Goal: Task Accomplishment & Management: Complete application form

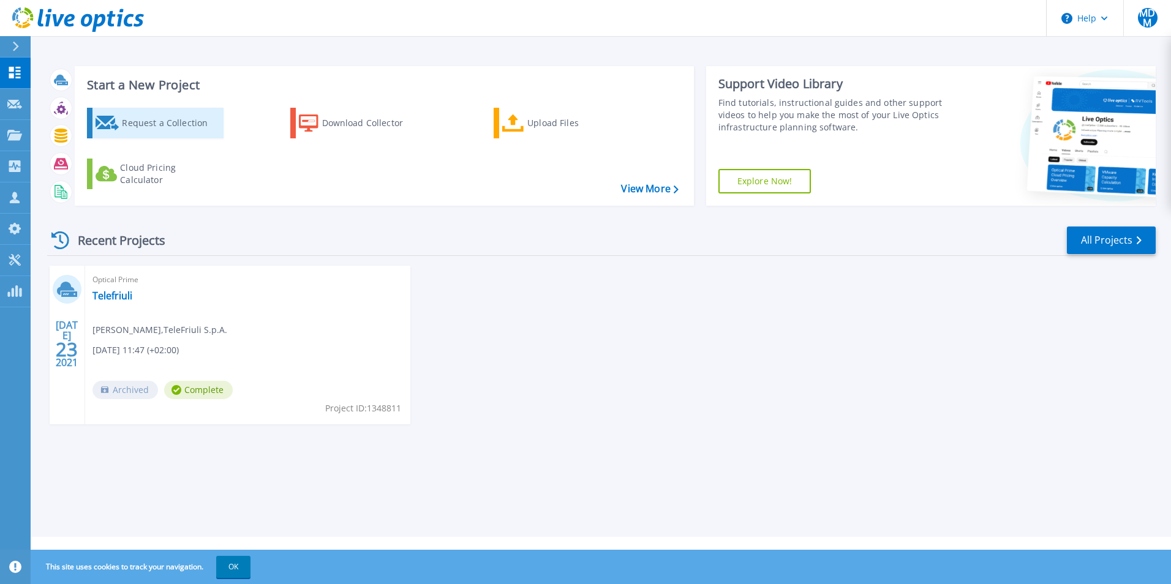
click at [165, 124] on div "Request a Collection" at bounding box center [171, 123] width 98 height 25
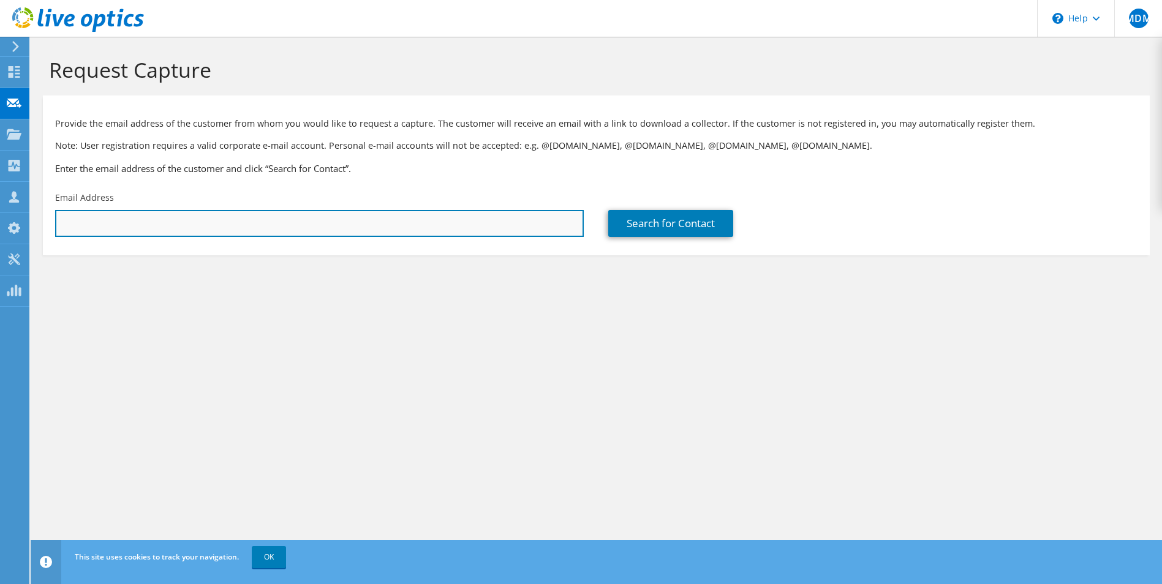
click at [104, 225] on input "text" at bounding box center [319, 223] width 529 height 27
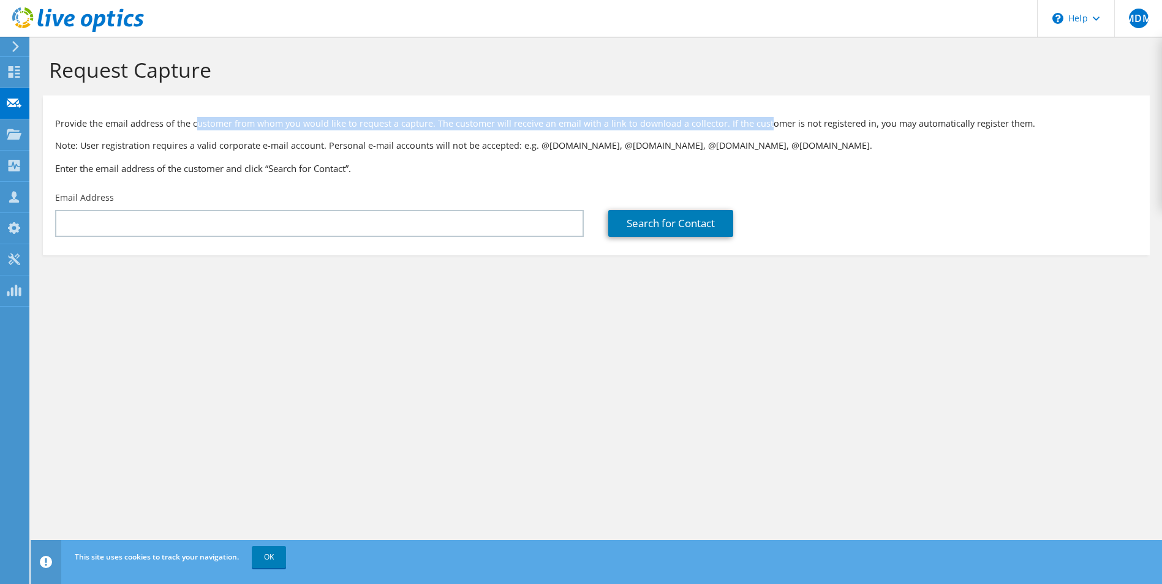
drag, startPoint x: 238, startPoint y: 126, endPoint x: 761, endPoint y: 126, distance: 523.1
click at [761, 126] on p "Provide the email address of the customer from whom you would like to request a…" at bounding box center [596, 123] width 1082 height 13
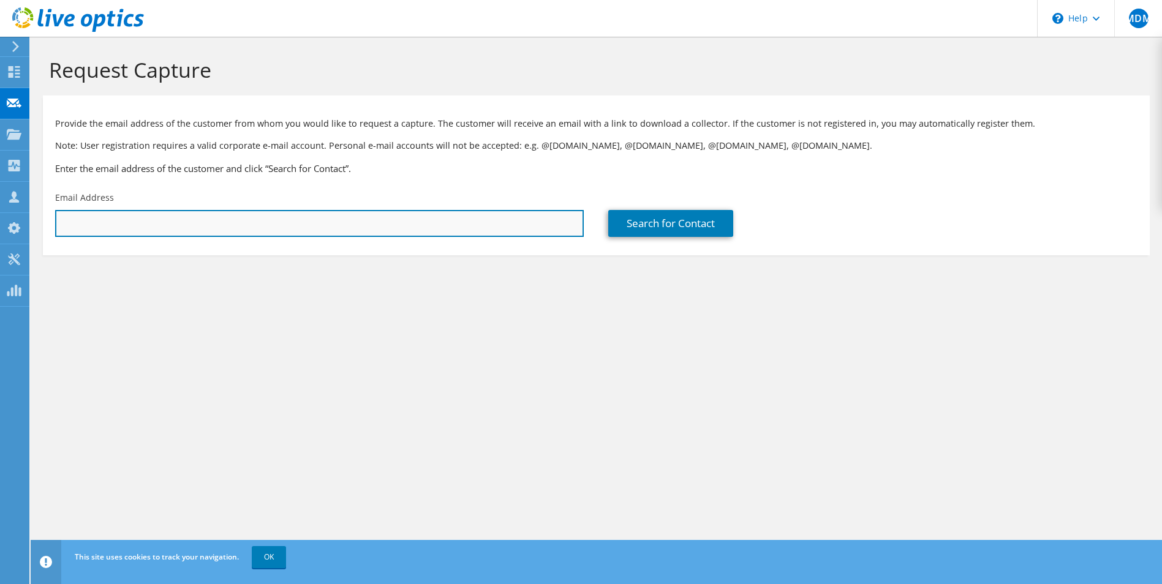
click at [227, 222] on input "text" at bounding box center [319, 223] width 529 height 27
